Goal: Task Accomplishment & Management: Manage account settings

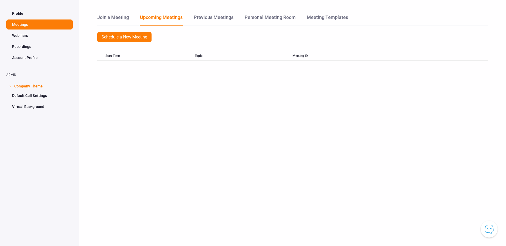
click at [492, 6] on div "Join a Meeting Upcoming Meetings Previous Meetings Personal Meeting Room Meetin…" at bounding box center [292, 123] width 427 height 246
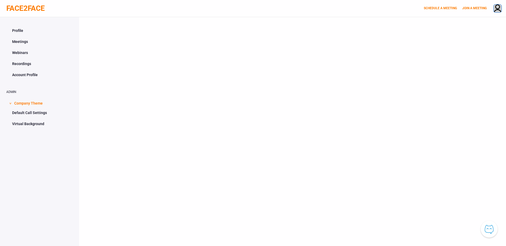
click at [497, 8] on img at bounding box center [497, 8] width 8 height 9
click at [459, 50] on div "SIGN OUT" at bounding box center [476, 47] width 57 height 11
click at [447, 7] on link "SIGN IN" at bounding box center [441, 8] width 11 height 4
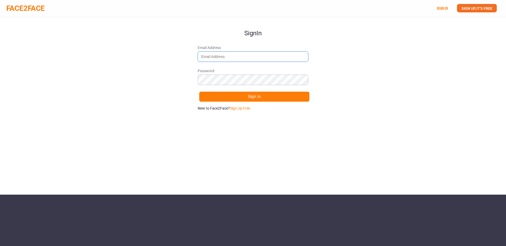
type input "rketharaju@gainsight.com"
